Goal: Book appointment/travel/reservation

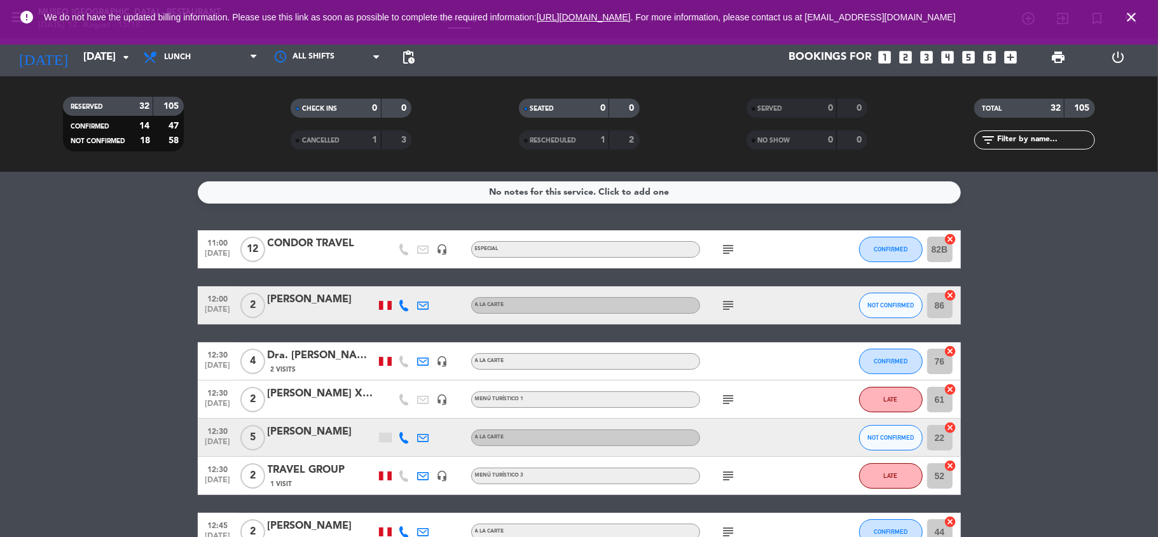
click at [900, 61] on icon "looks_two" at bounding box center [906, 57] width 17 height 17
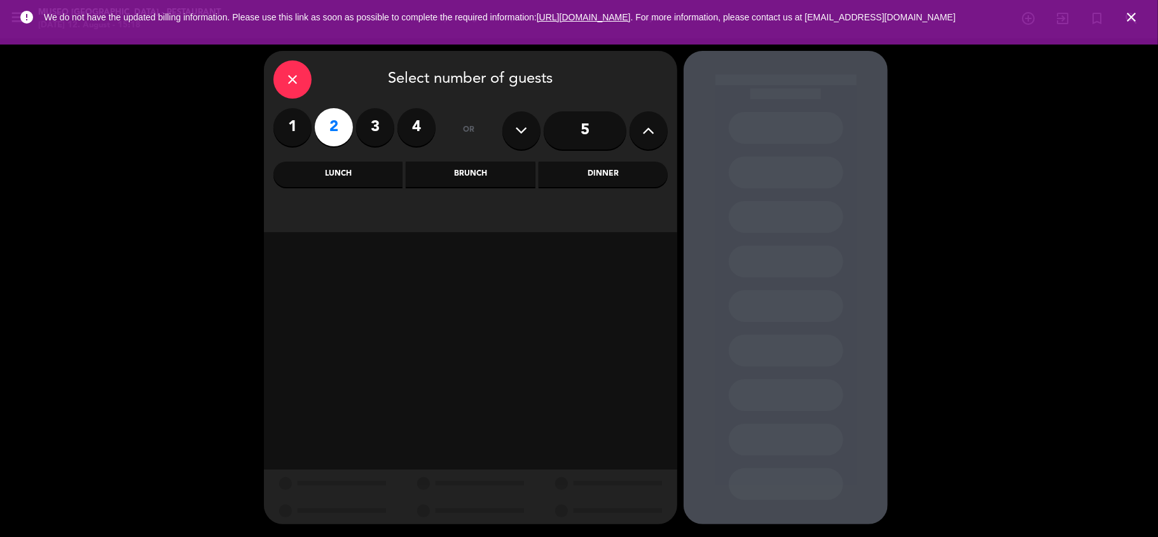
click at [380, 179] on div "Lunch" at bounding box center [337, 173] width 129 height 25
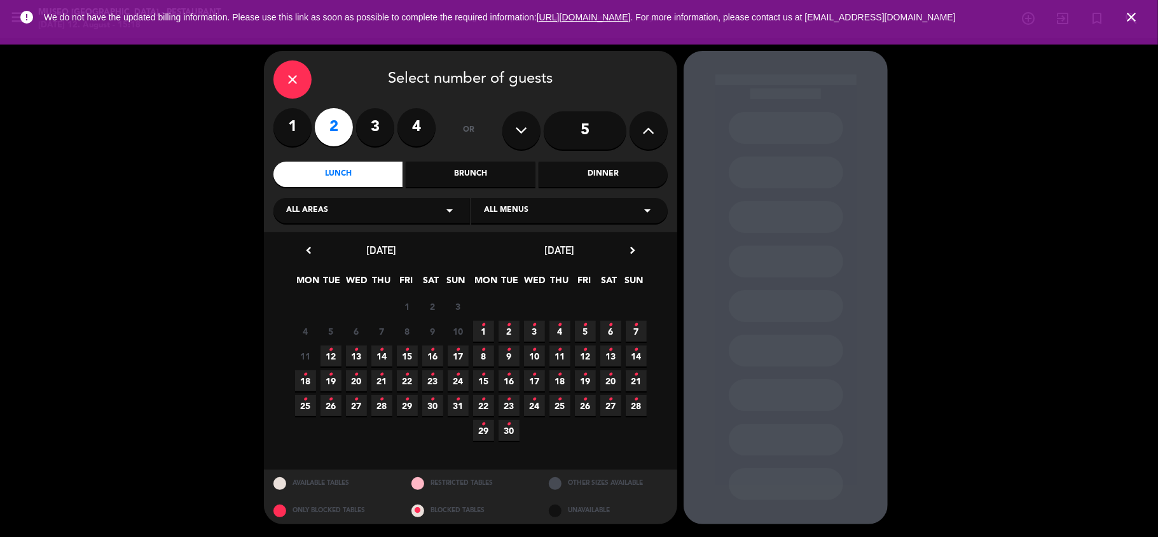
click at [333, 354] on span "12 •" at bounding box center [330, 355] width 21 height 21
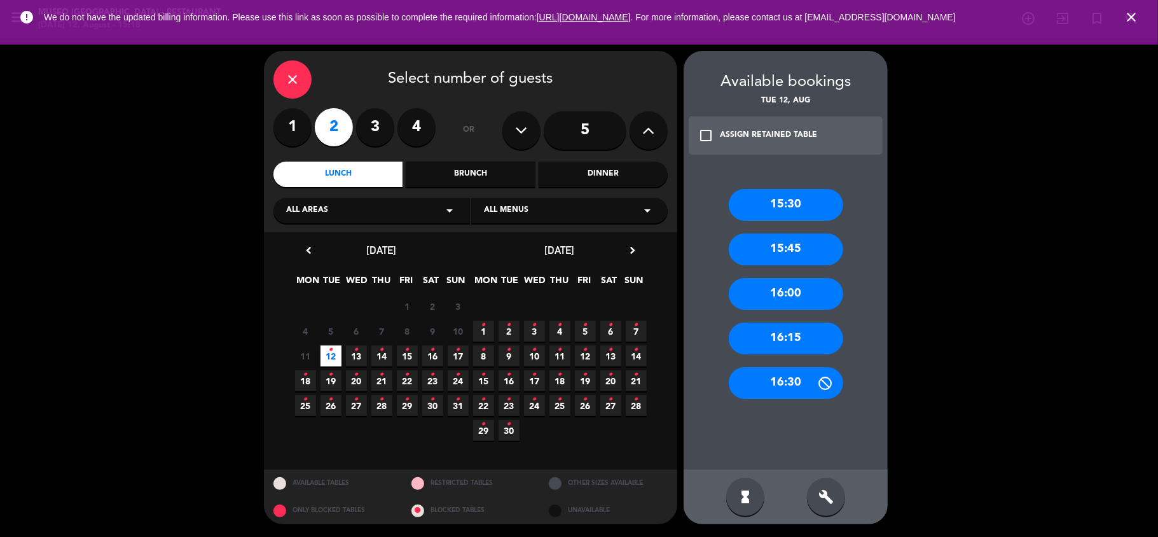
click at [577, 174] on div "Dinner" at bounding box center [603, 173] width 129 height 25
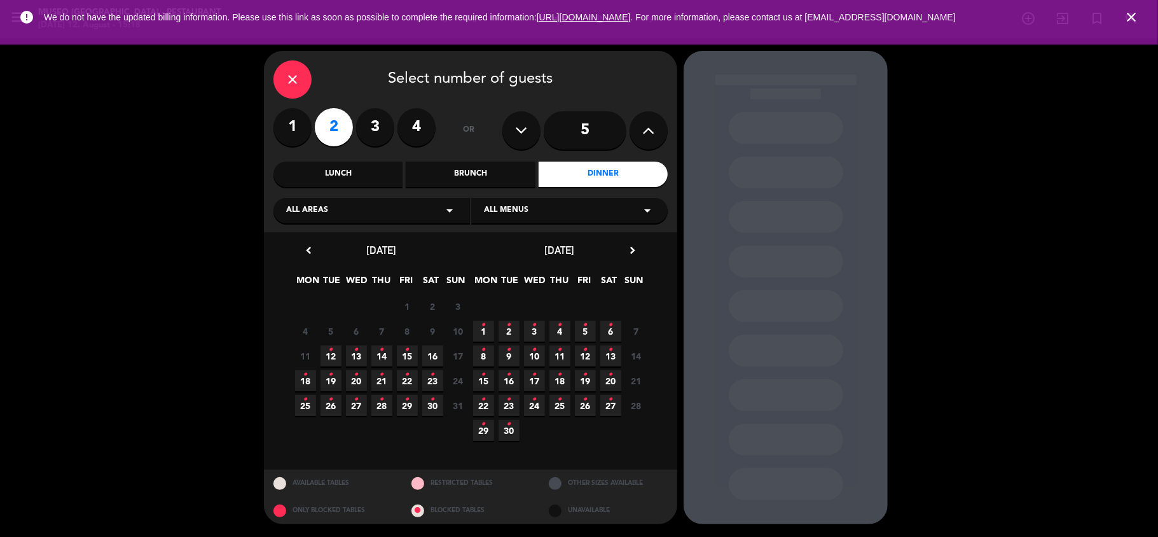
click at [324, 359] on span "12 •" at bounding box center [330, 355] width 21 height 21
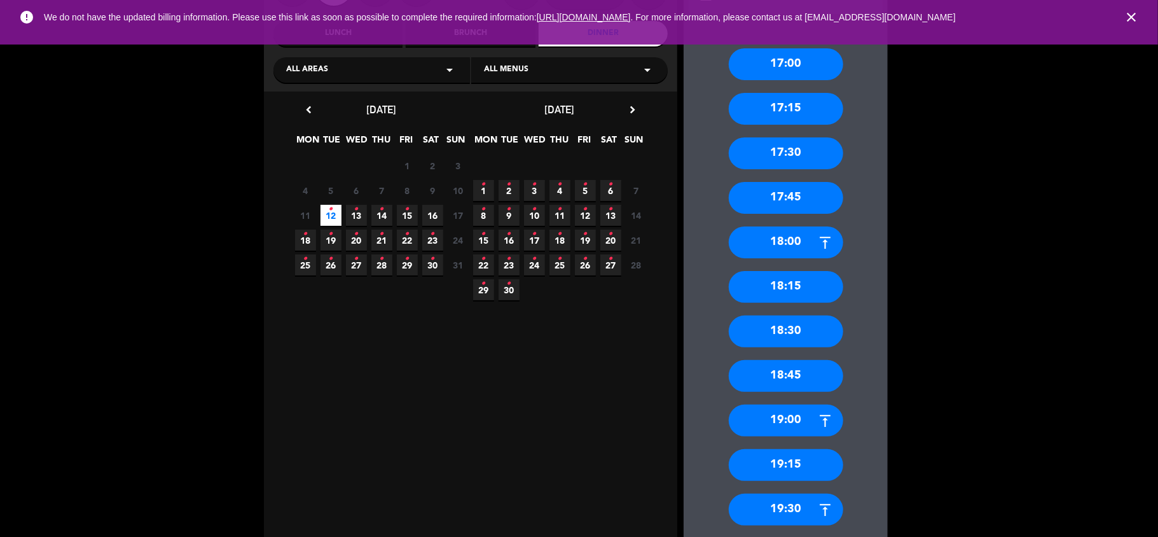
scroll to position [141, 0]
click at [792, 463] on div "19:15" at bounding box center [786, 464] width 114 height 32
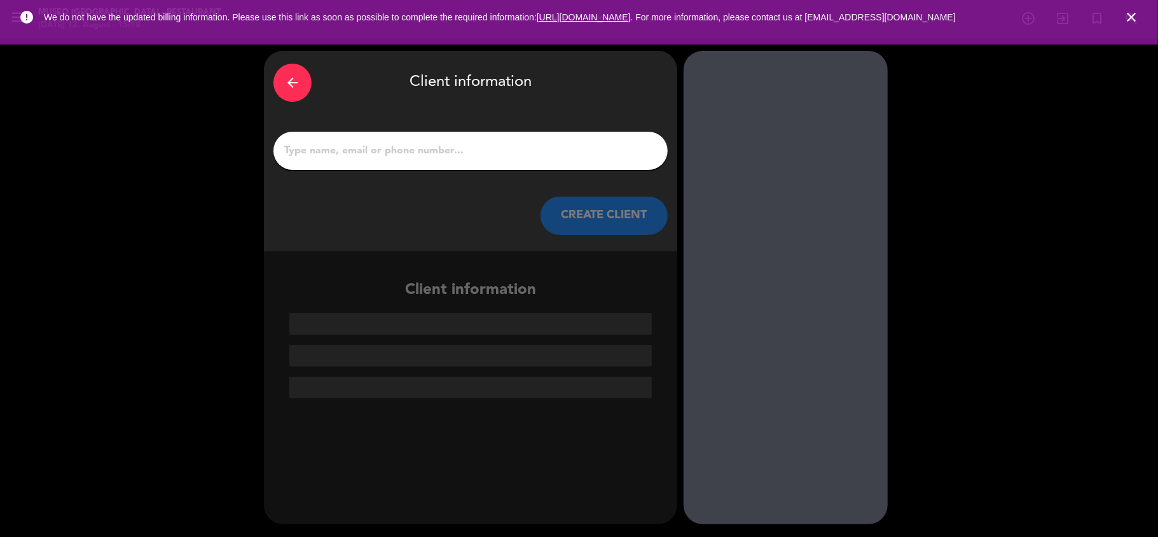
scroll to position [0, 0]
click at [425, 156] on input "1" at bounding box center [470, 151] width 375 height 18
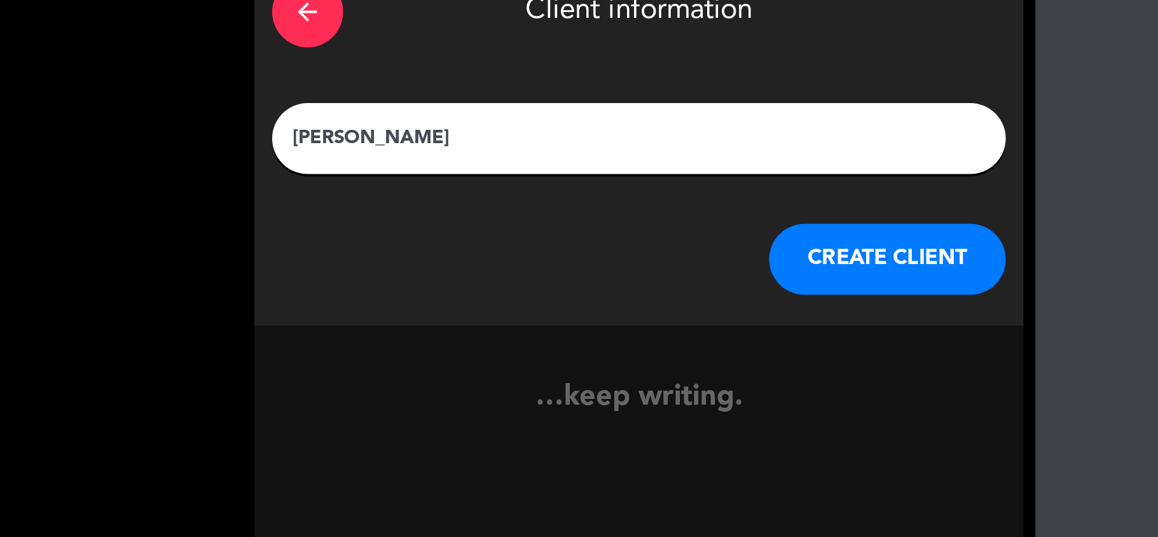
click at [294, 158] on input "[PERSON_NAME]" at bounding box center [470, 151] width 375 height 18
click at [317, 154] on input "[PERSON_NAME]" at bounding box center [470, 151] width 375 height 18
type input "[PERSON_NAME]"
click at [616, 221] on button "CREATE CLIENT" at bounding box center [603, 215] width 127 height 38
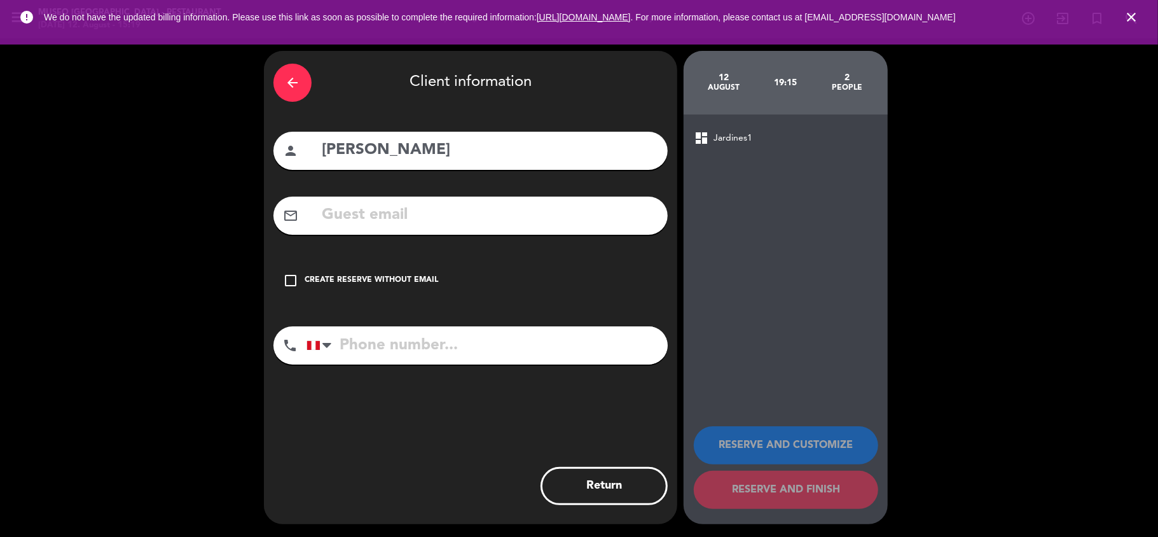
click at [460, 215] on input "text" at bounding box center [489, 215] width 338 height 26
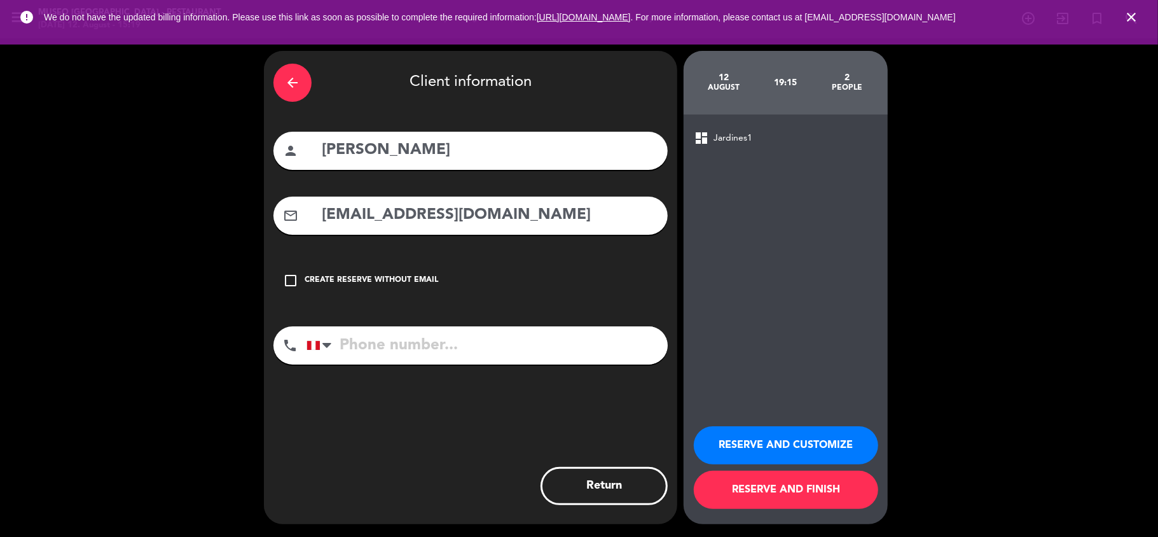
type input "[EMAIL_ADDRESS][DOMAIN_NAME]"
click at [433, 350] on input "tel" at bounding box center [486, 345] width 361 height 38
type input "985591962"
click at [796, 433] on button "RESERVE AND CUSTOMIZE" at bounding box center [786, 445] width 184 height 38
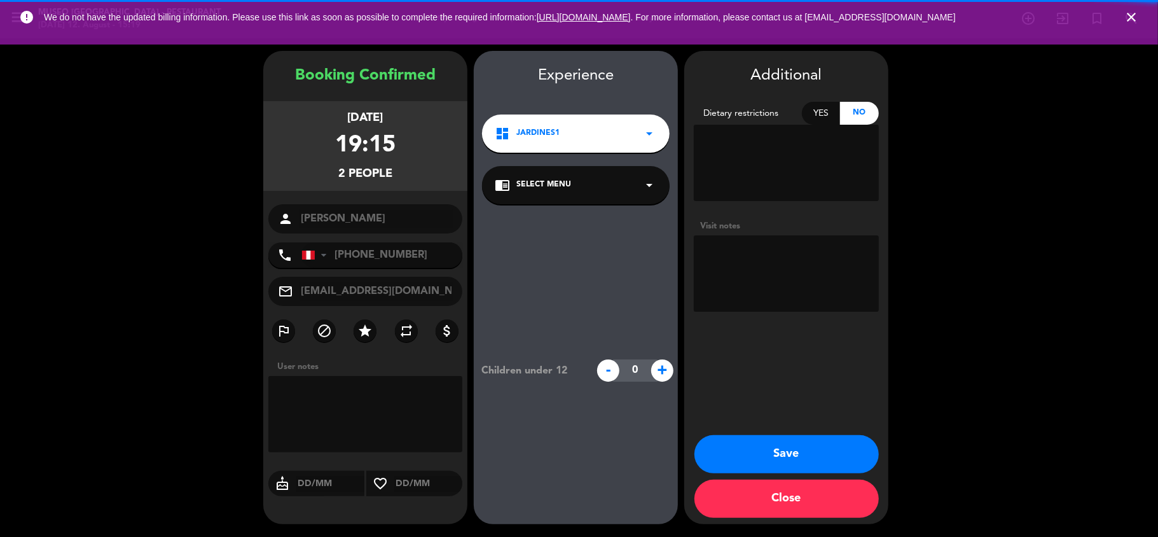
click at [570, 182] on div "chrome_reader_mode Select Menu arrow_drop_down" at bounding box center [576, 185] width 188 height 38
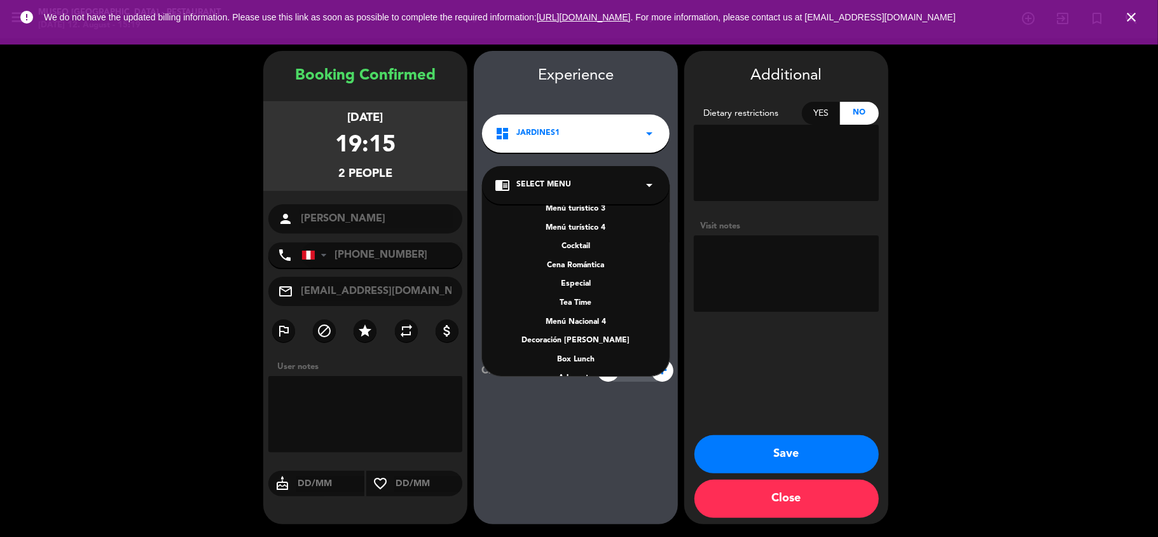
scroll to position [177, 0]
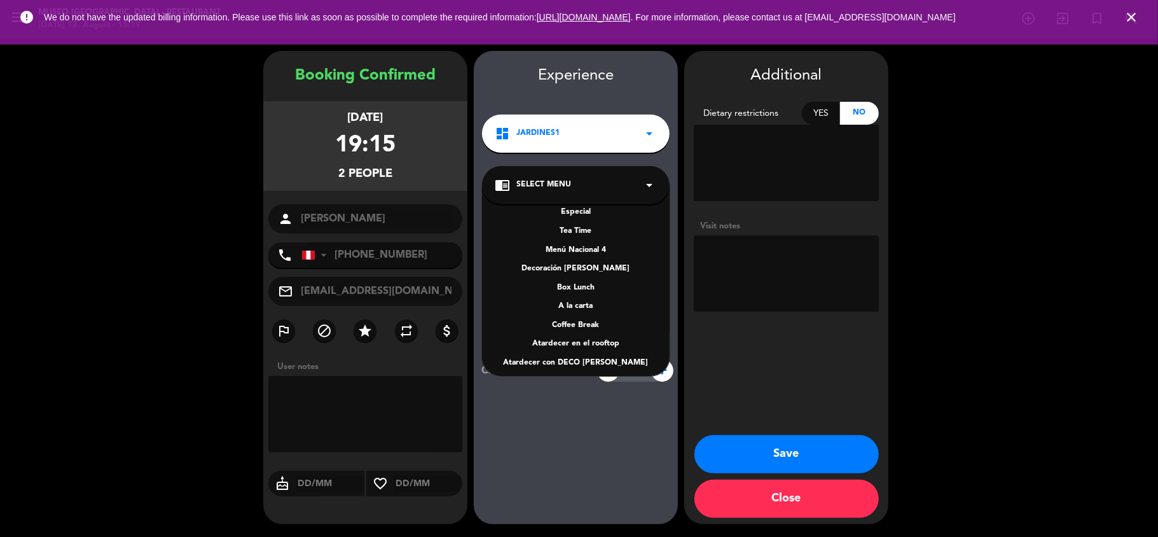
click at [586, 303] on div "A la carta" at bounding box center [576, 306] width 162 height 13
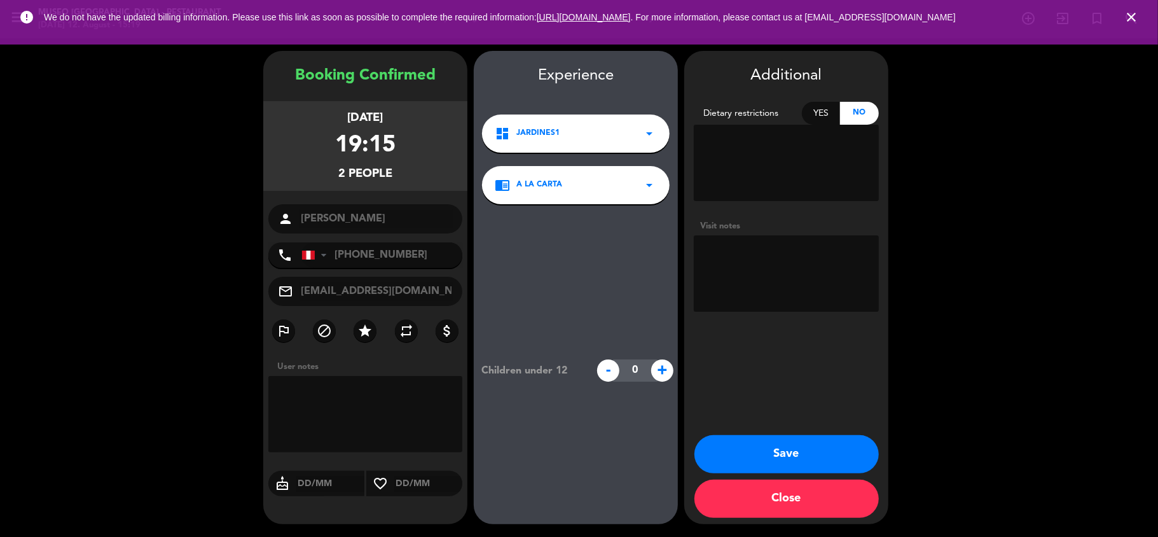
click at [781, 270] on textarea at bounding box center [786, 273] width 185 height 76
drag, startPoint x: 809, startPoint y: 441, endPoint x: 834, endPoint y: 362, distance: 82.0
click at [834, 362] on div "Additional Dietary restrictions Yes No Visit notes Save Close" at bounding box center [786, 287] width 204 height 473
click at [774, 441] on button "Save" at bounding box center [786, 454] width 184 height 38
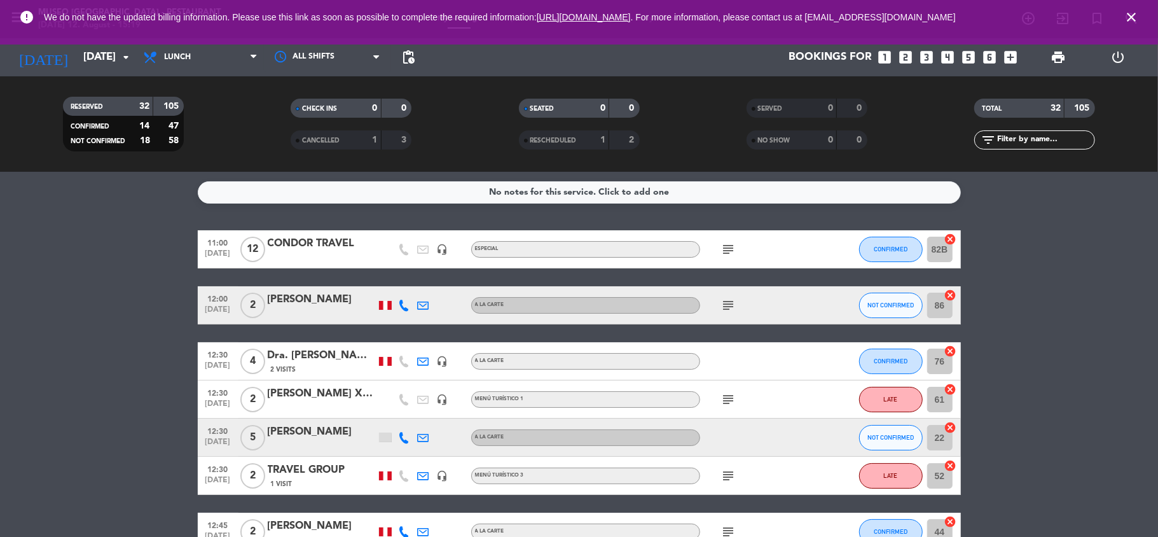
click at [1031, 143] on input "text" at bounding box center [1045, 140] width 99 height 14
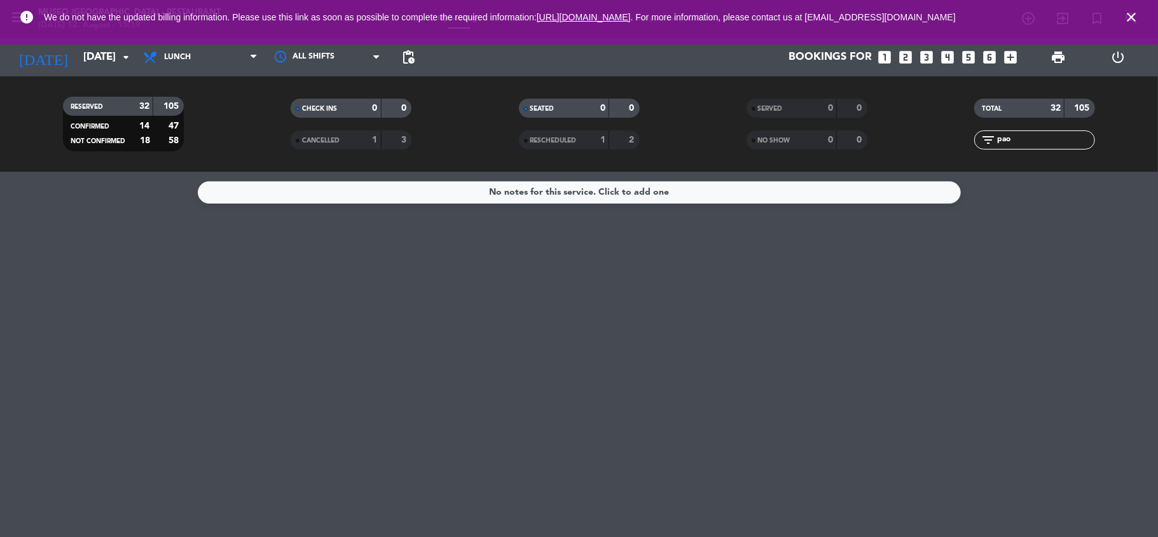
type input "pao"
